Goal: Task Accomplishment & Management: Use online tool/utility

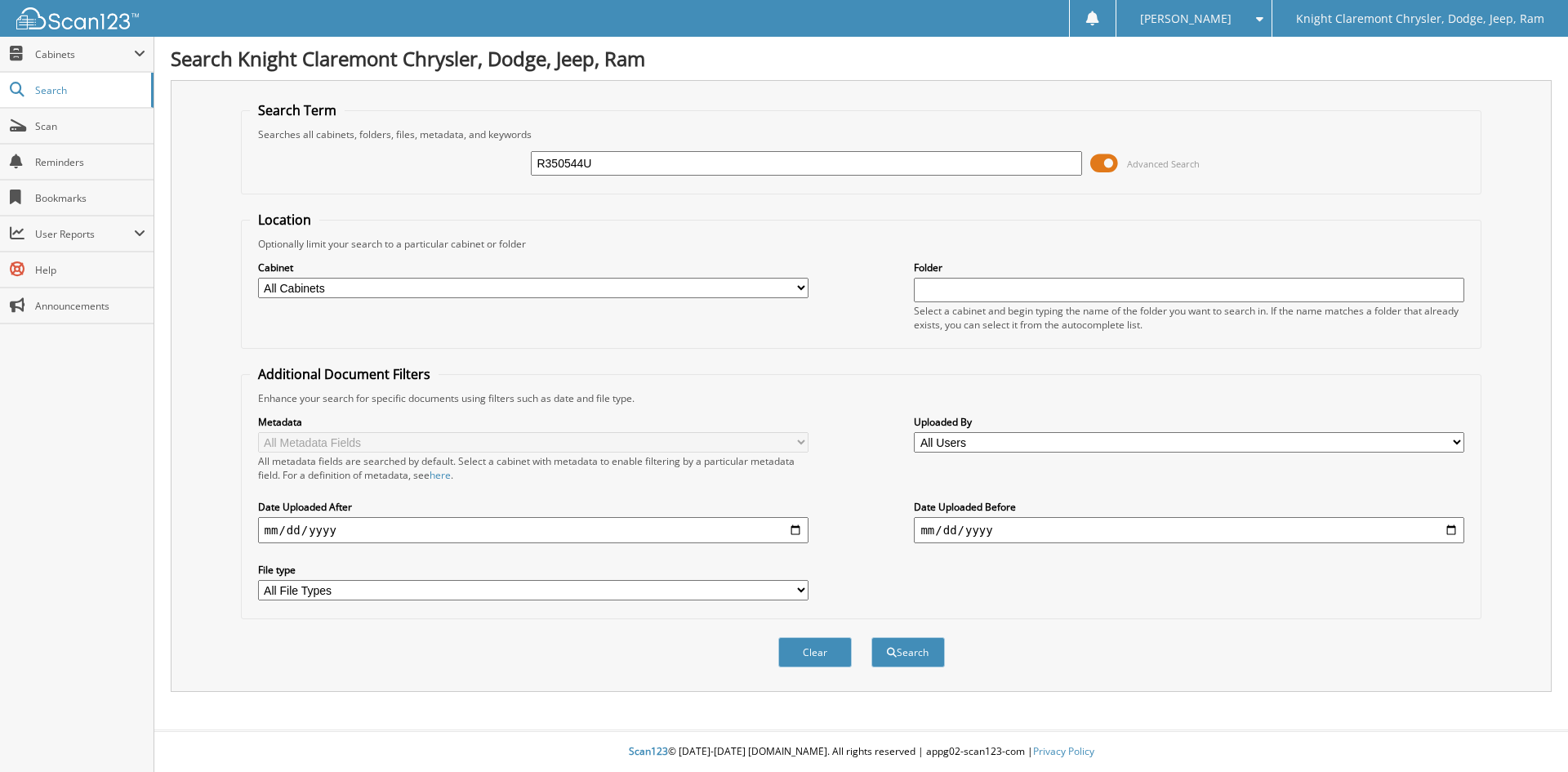
type input "R350544U"
click at [871, 637] on button "Search" at bounding box center [907, 652] width 73 height 31
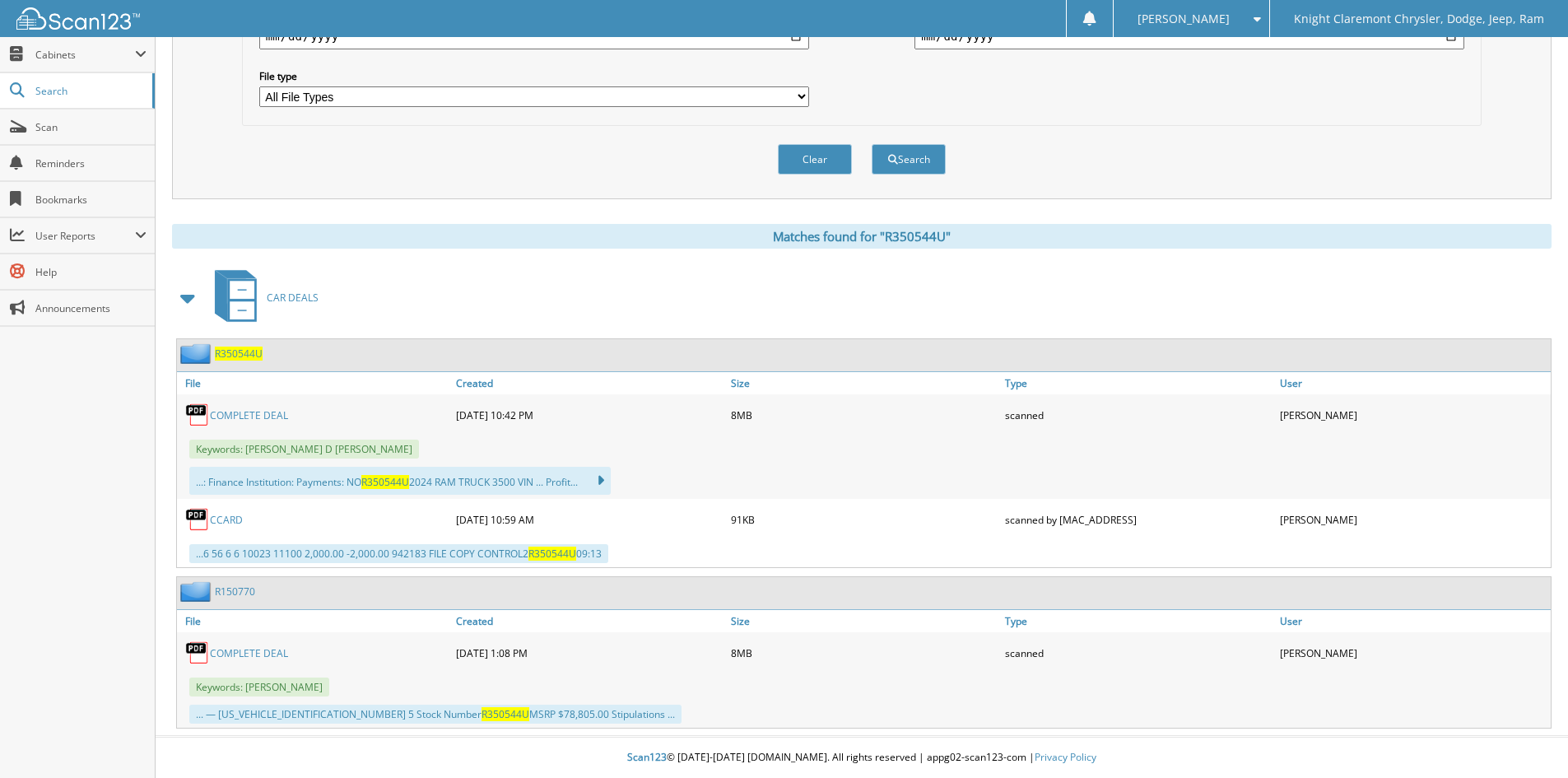
scroll to position [499, 0]
click at [255, 414] on link "COMPLETE DEAL" at bounding box center [249, 415] width 78 height 14
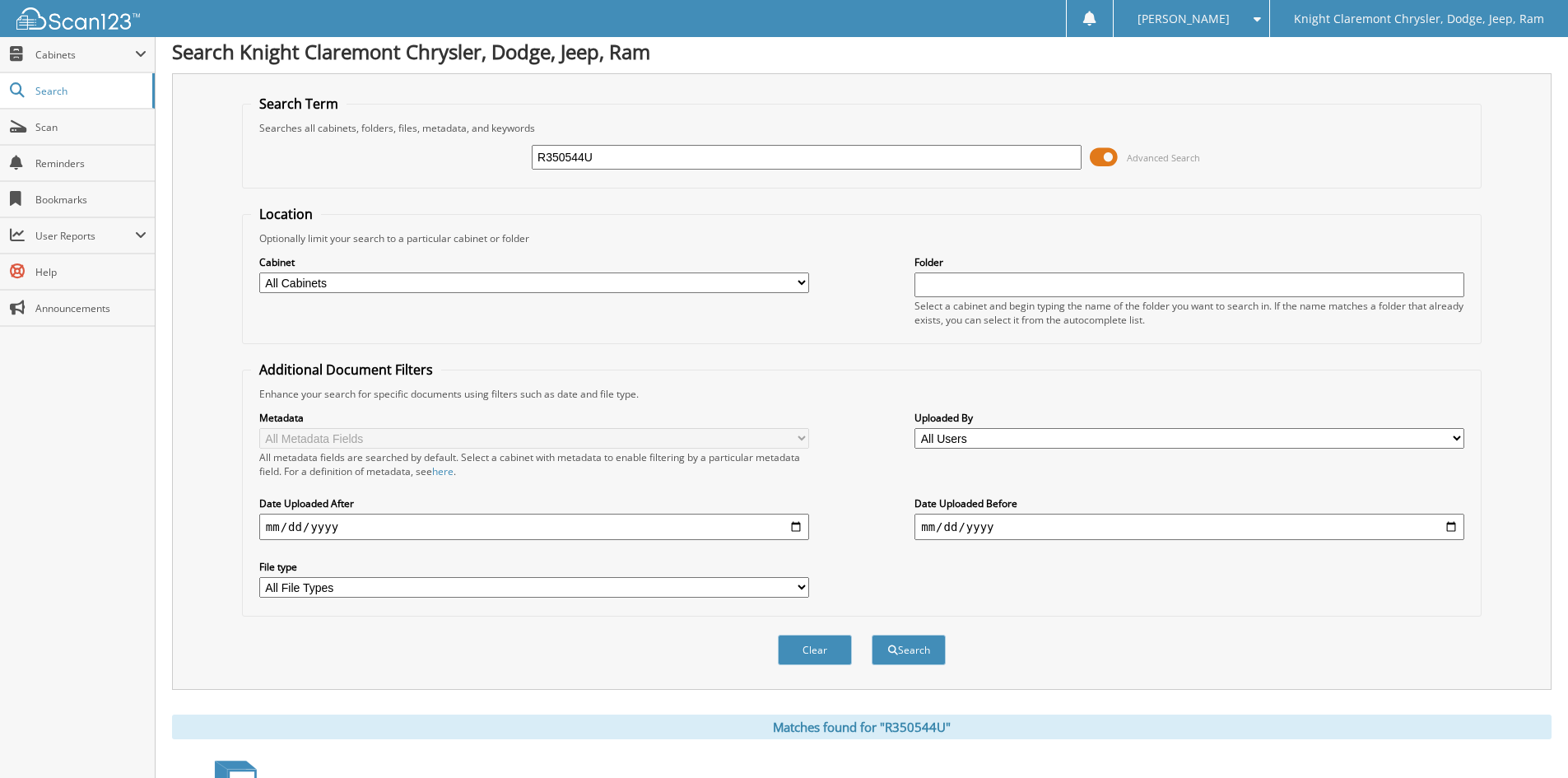
scroll to position [0, 0]
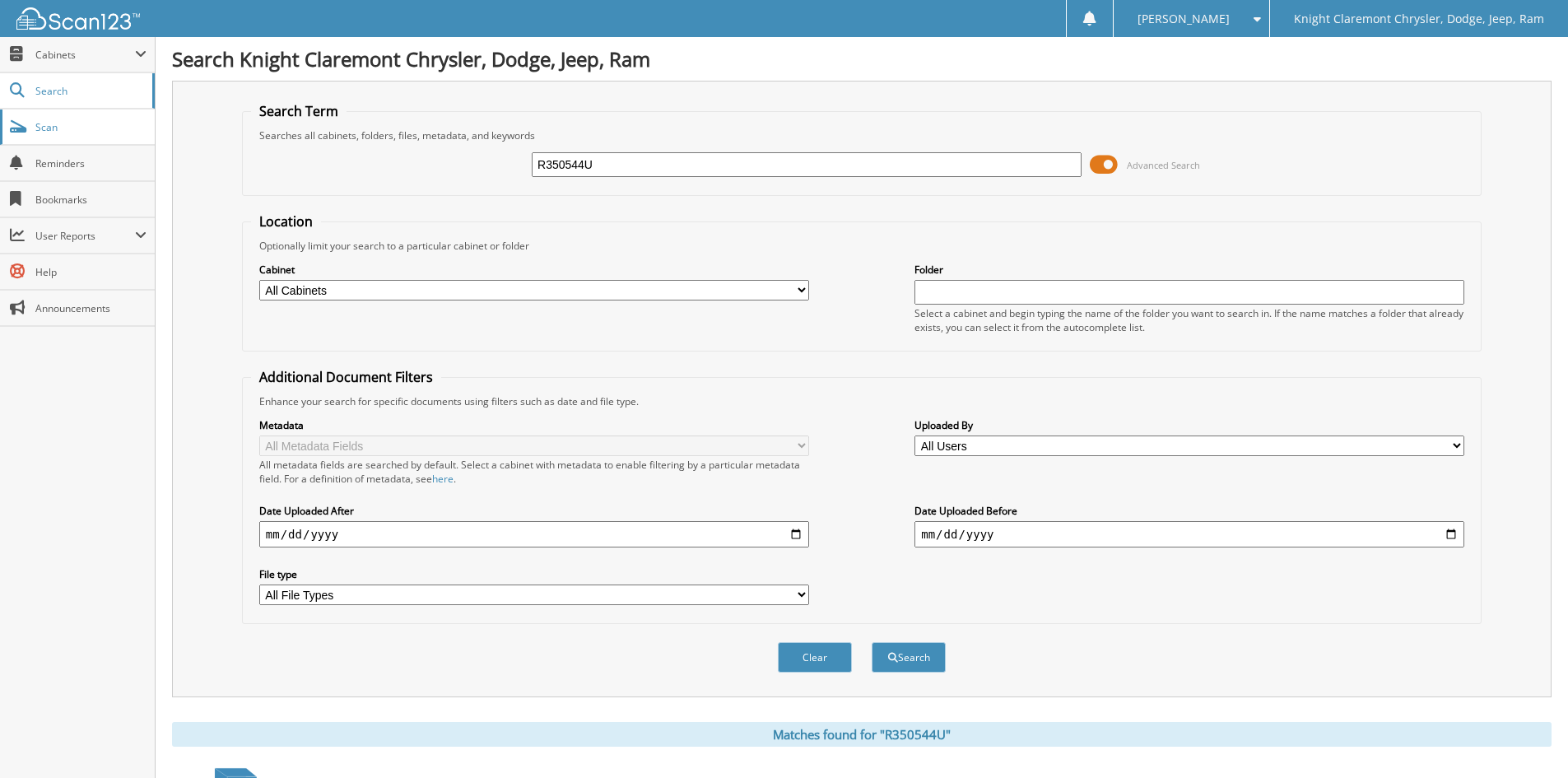
click at [52, 126] on span "Scan" at bounding box center [91, 127] width 111 height 14
